Goal: Communication & Community: Answer question/provide support

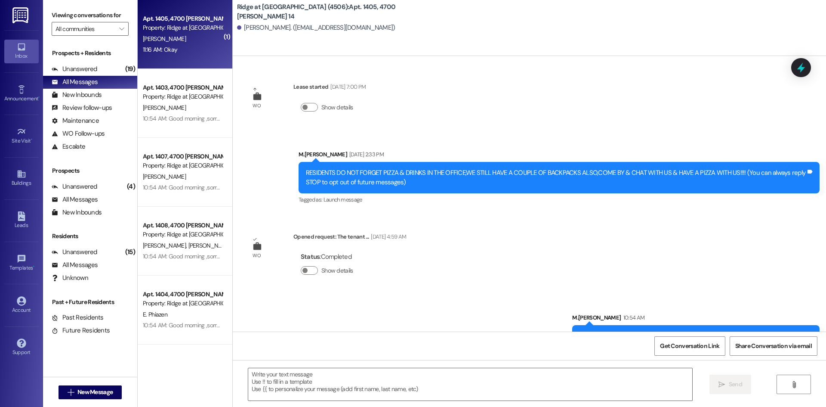
scroll to position [108, 0]
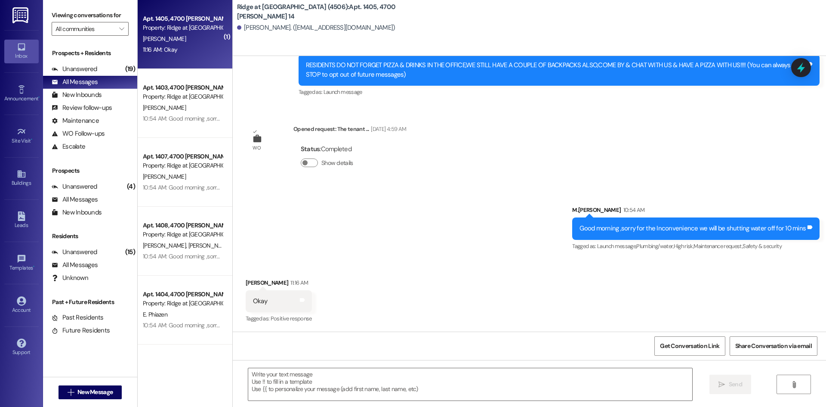
click at [196, 49] on div "11:16 AM: Okay 11:16 AM: Okay" at bounding box center [182, 49] width 81 height 11
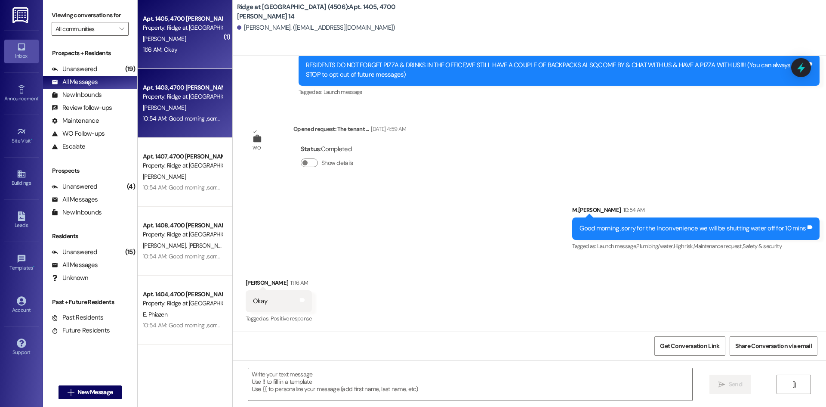
click at [172, 109] on div "[PERSON_NAME]" at bounding box center [182, 107] width 81 height 11
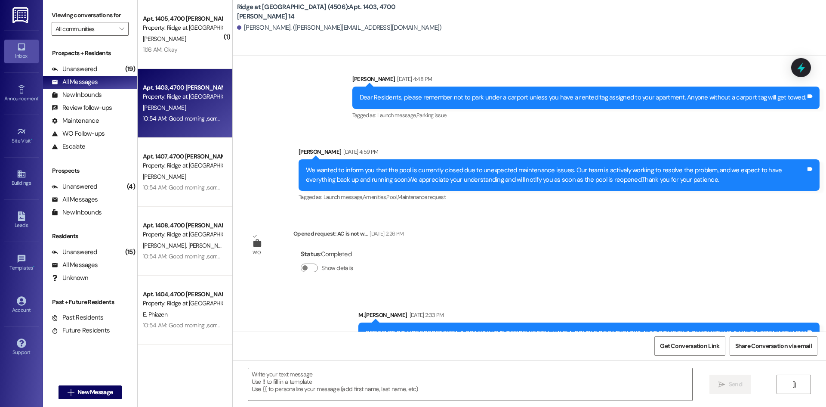
scroll to position [14869, 0]
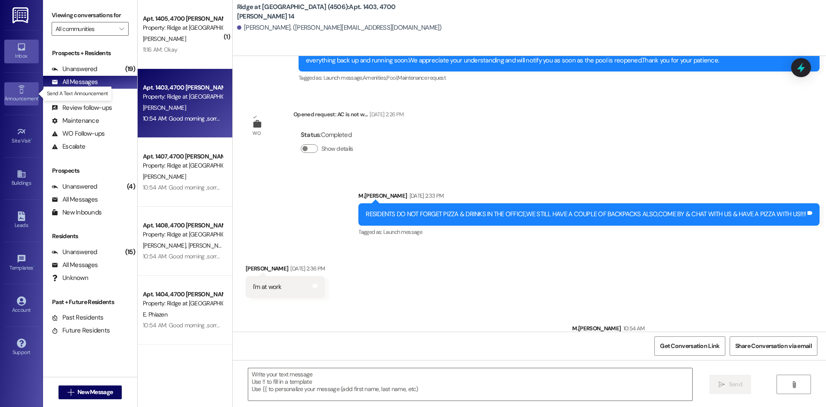
click at [20, 92] on icon at bounding box center [21, 89] width 6 height 8
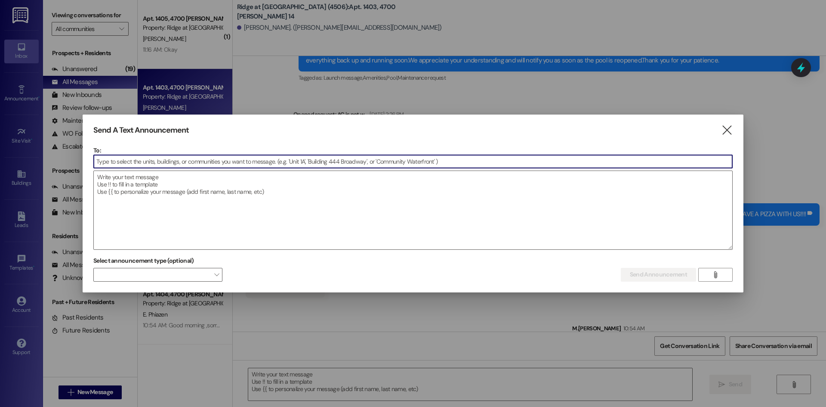
click at [125, 164] on input at bounding box center [413, 161] width 638 height 13
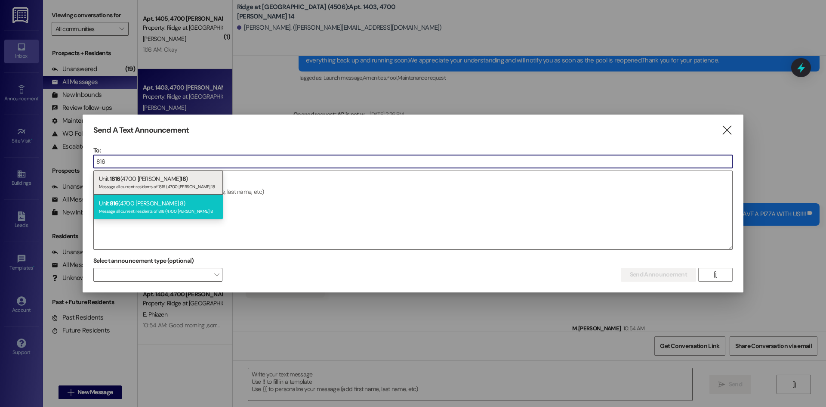
type input "816"
click at [126, 210] on div "Message all current residents of 816 (4700 [PERSON_NAME] 8" at bounding box center [158, 209] width 119 height 7
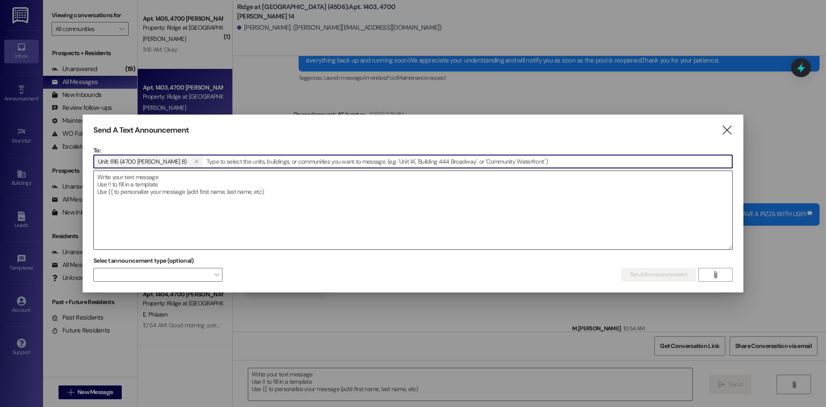
click at [123, 191] on textarea at bounding box center [413, 210] width 638 height 78
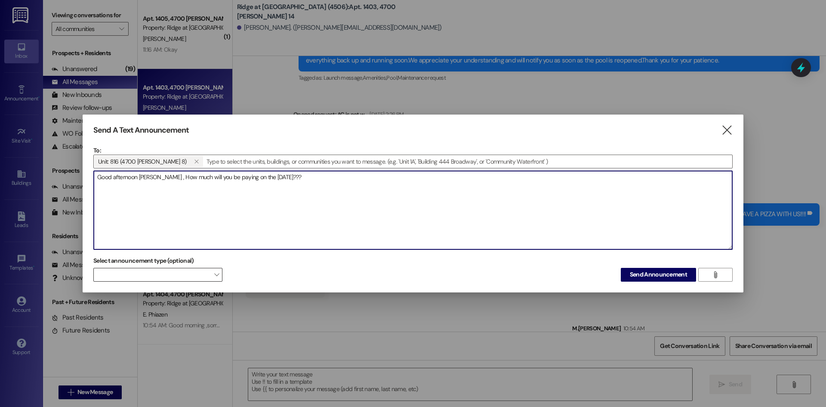
type textarea "Good afternoon [PERSON_NAME] , How much will you be paying on the [DATE]???"
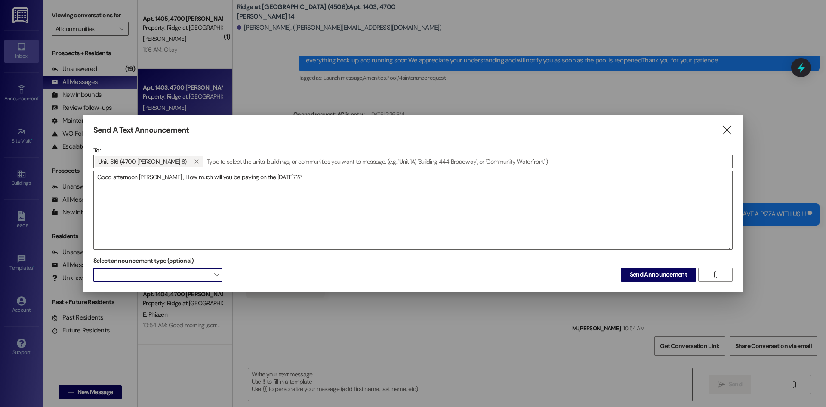
click at [210, 274] on span at bounding box center [157, 275] width 129 height 14
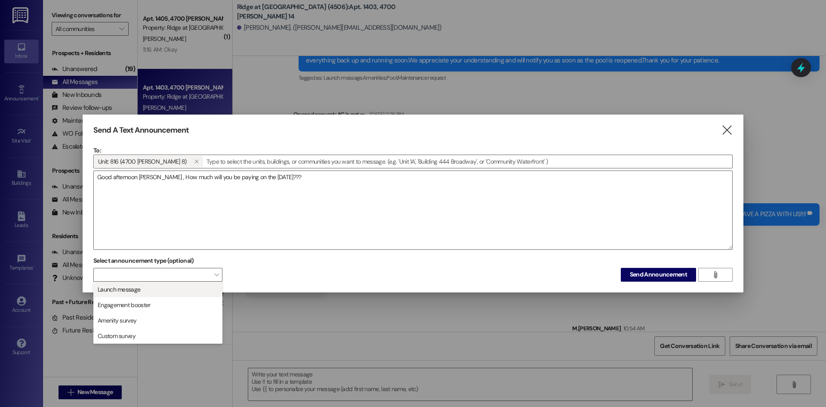
click at [186, 288] on span "Launch message" at bounding box center [157, 288] width 121 height 9
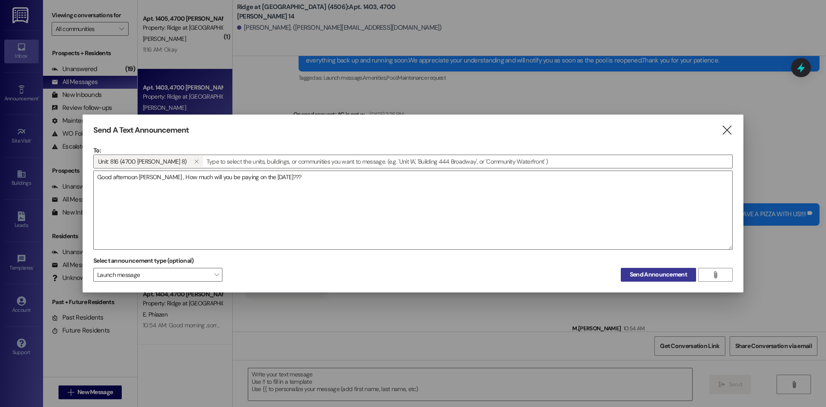
click at [643, 274] on span "Send Announcement" at bounding box center [658, 274] width 57 height 9
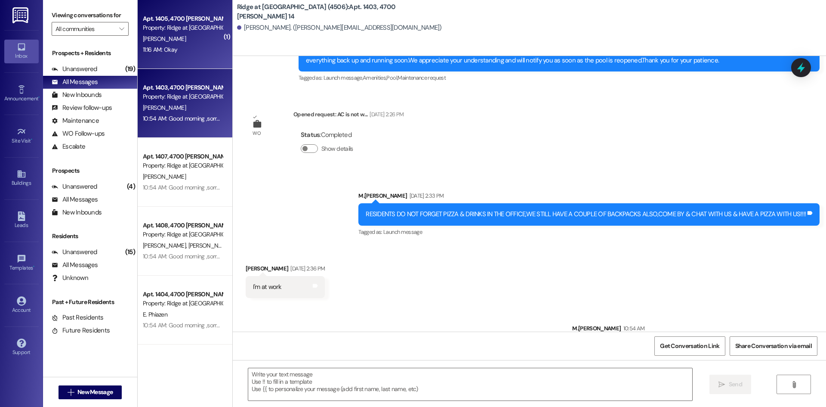
click at [166, 42] on span "[PERSON_NAME]" at bounding box center [164, 39] width 43 height 8
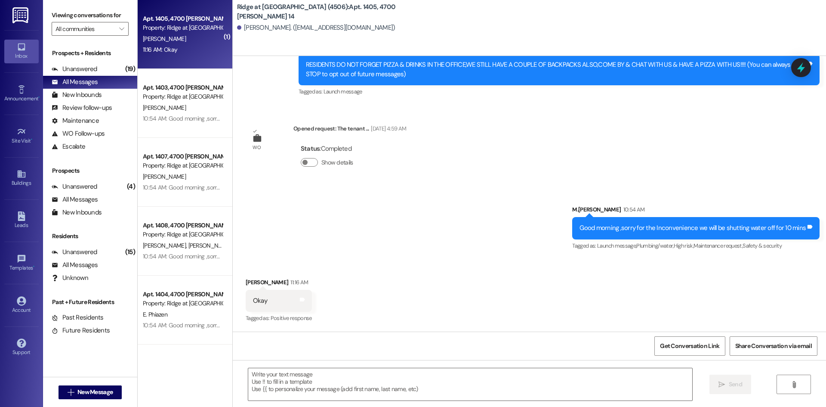
scroll to position [108, 0]
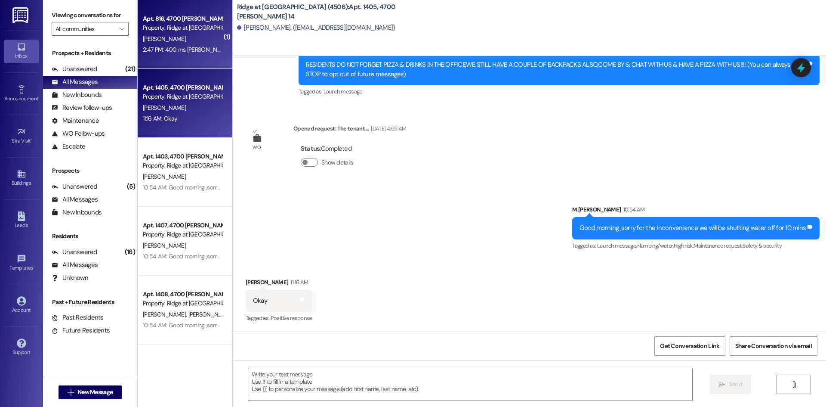
click at [184, 40] on div "[PERSON_NAME]" at bounding box center [182, 39] width 81 height 11
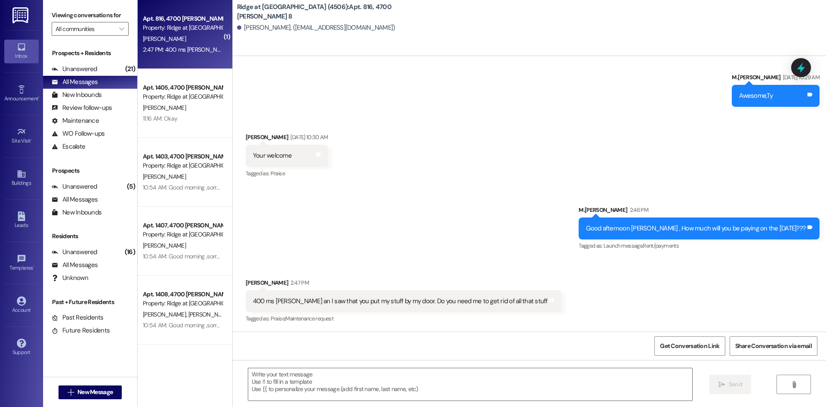
scroll to position [4711, 0]
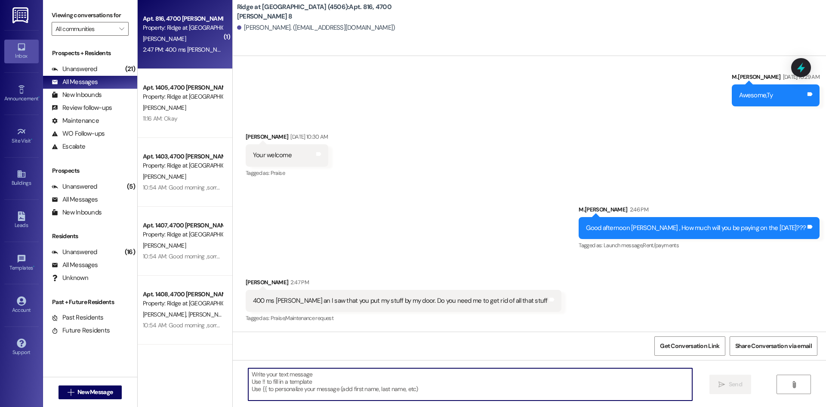
click at [363, 382] on textarea at bounding box center [470, 384] width 444 height 32
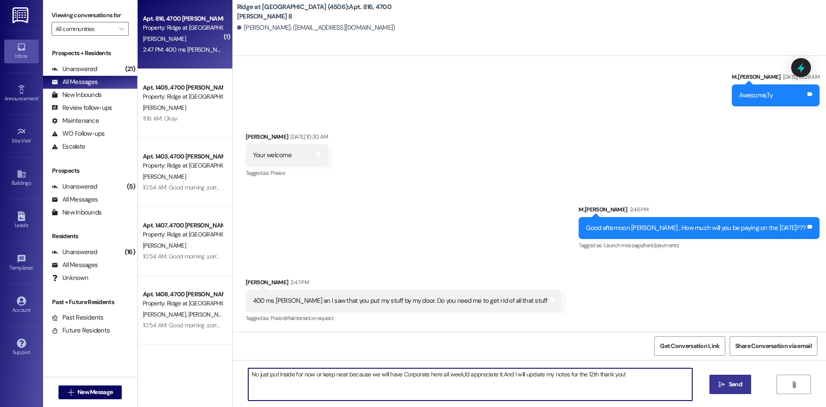
type textarea "No just put Inside for now or keep neat because we will have Corporate here all…"
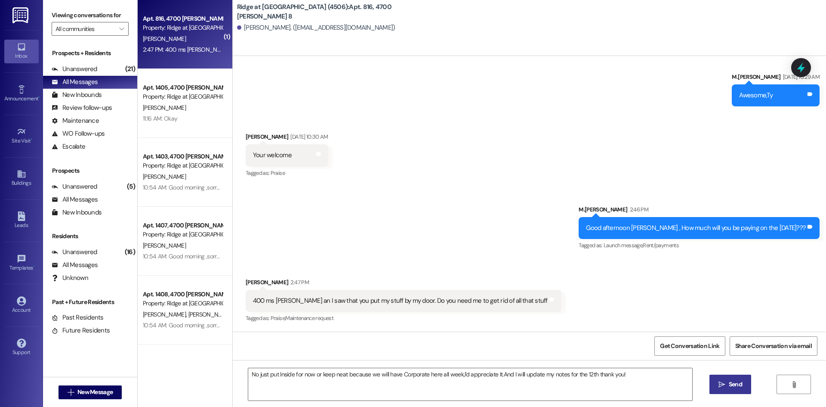
click at [732, 387] on span "Send" at bounding box center [735, 383] width 13 height 9
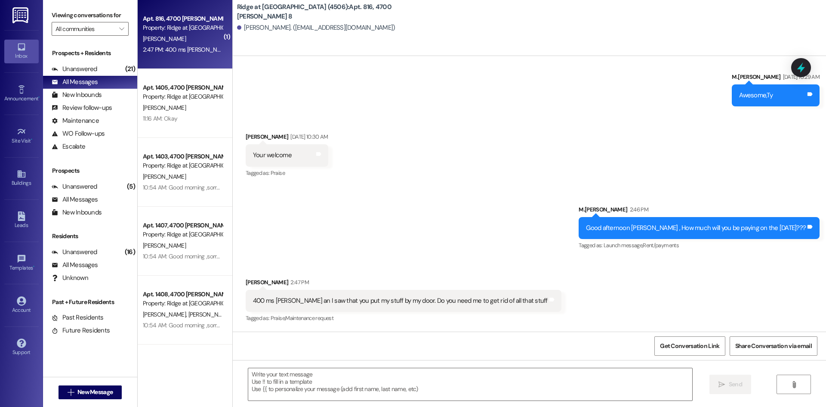
scroll to position [4710, 0]
